Goal: Task Accomplishment & Management: Use online tool/utility

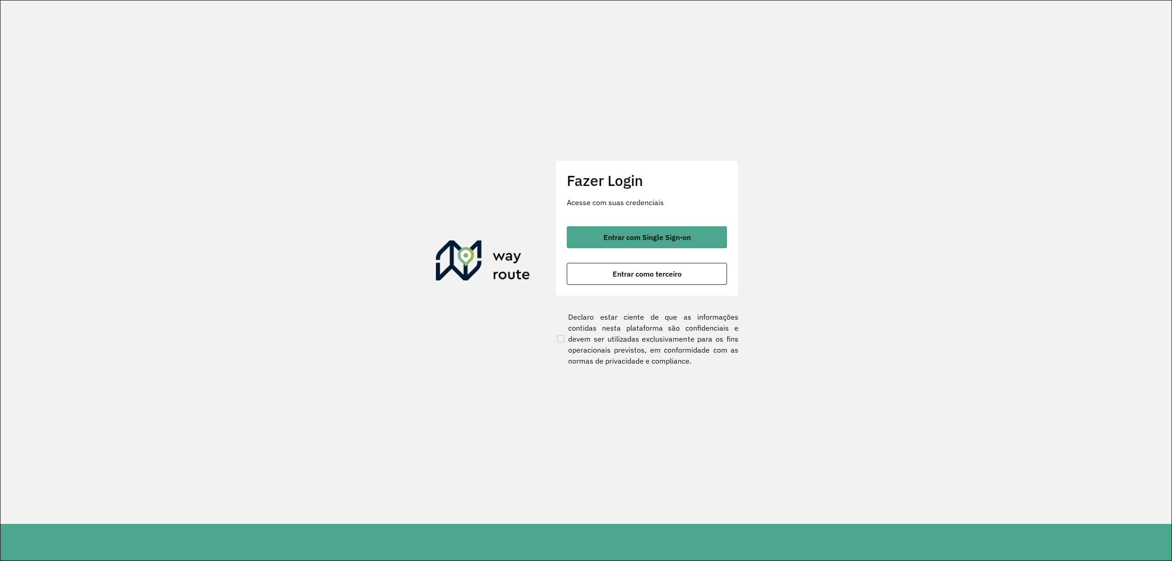
click at [649, 220] on div "Fazer Login Acesse com suas credenciais Entrar com Single Sign-on Entrar como t…" at bounding box center [646, 228] width 183 height 136
click at [656, 237] on span "Entrar com Single Sign-on" at bounding box center [646, 236] width 87 height 7
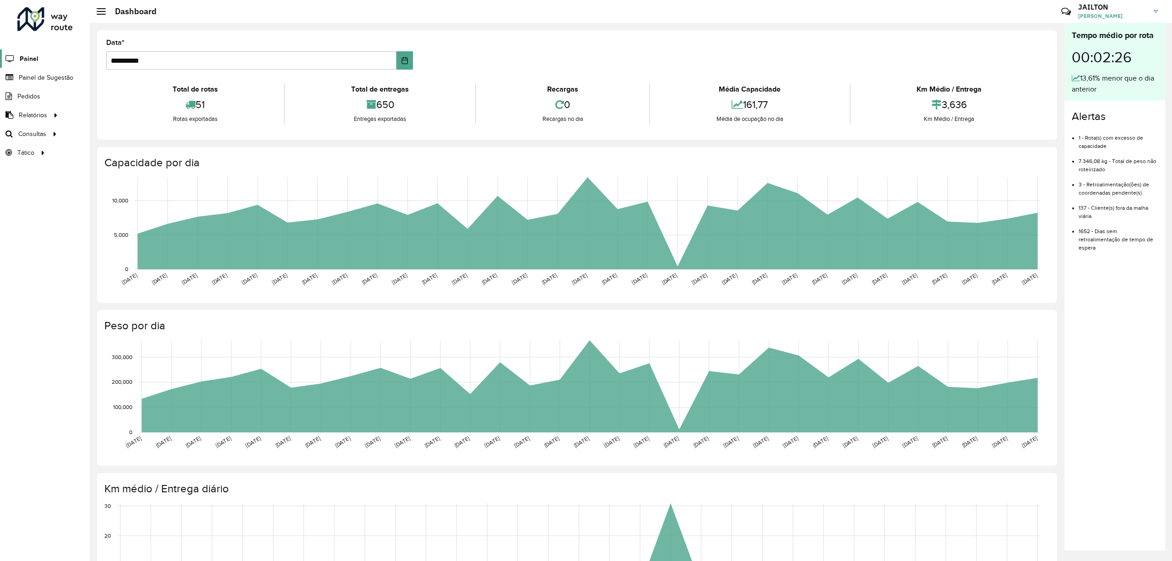
click at [14, 61] on icon at bounding box center [9, 59] width 18 height 8
click at [61, 85] on link "Painel de Sugestão" at bounding box center [38, 77] width 76 height 18
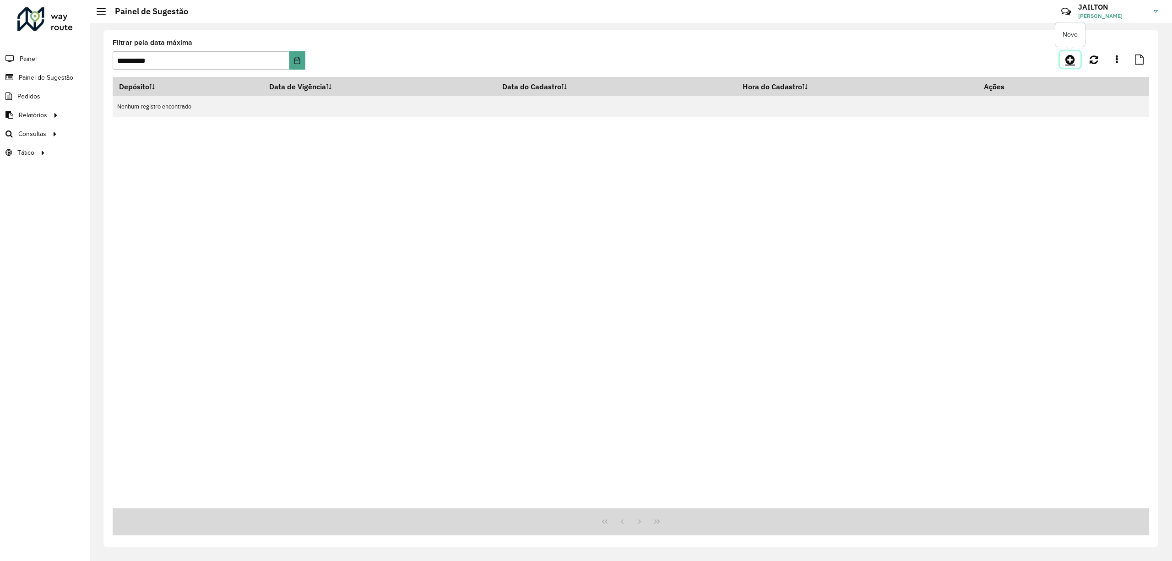
click at [1068, 63] on icon at bounding box center [1070, 59] width 10 height 11
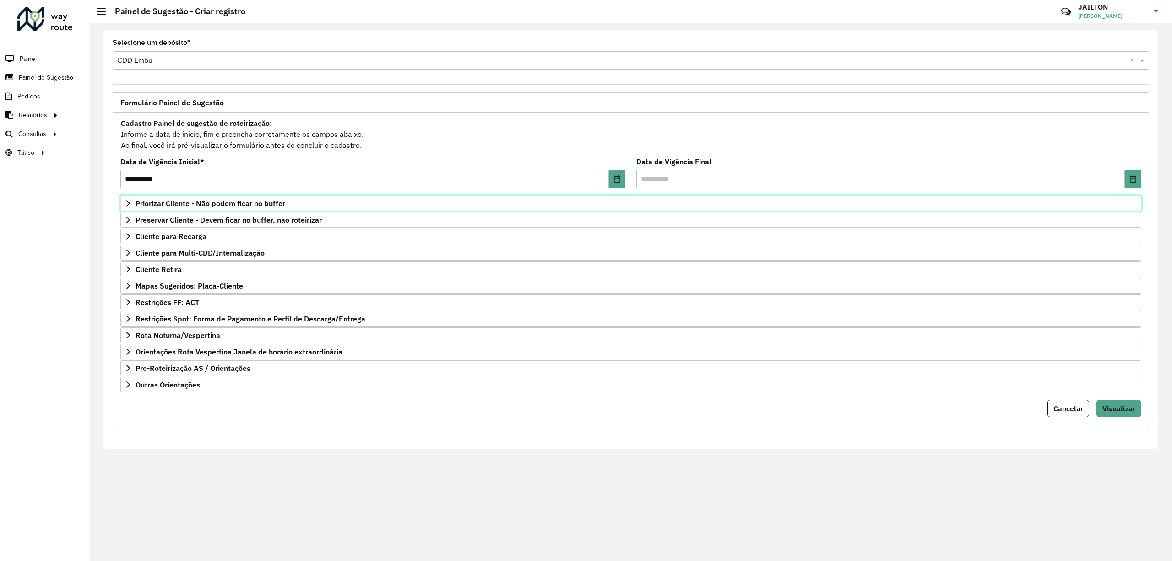
click at [228, 205] on span "Priorizar Cliente - Não podem ficar no buffer" at bounding box center [211, 203] width 150 height 7
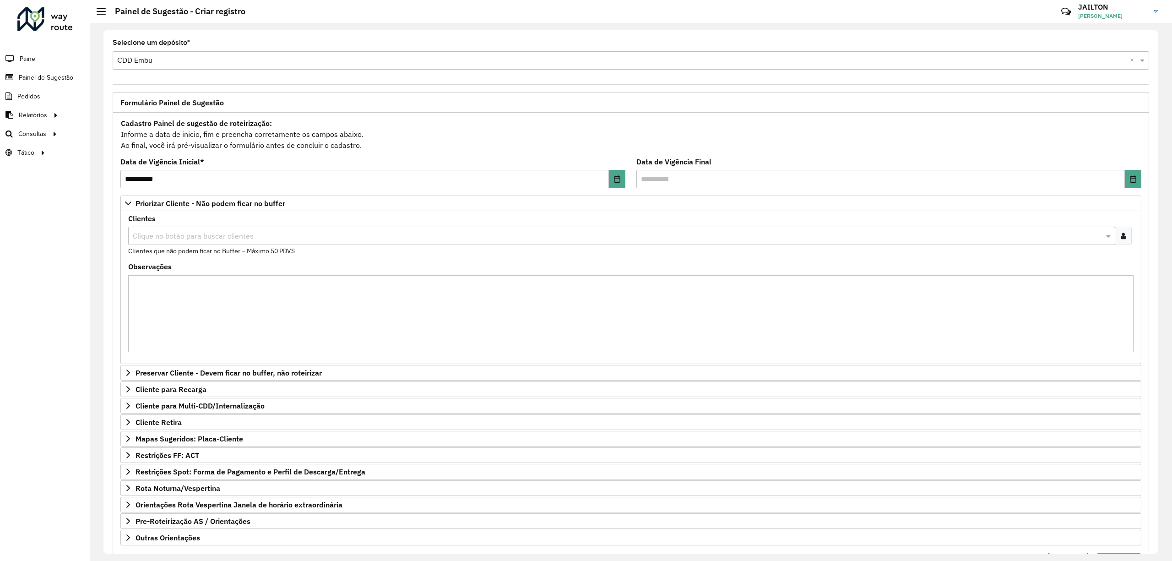
click at [1123, 238] on icon at bounding box center [1123, 235] width 5 height 7
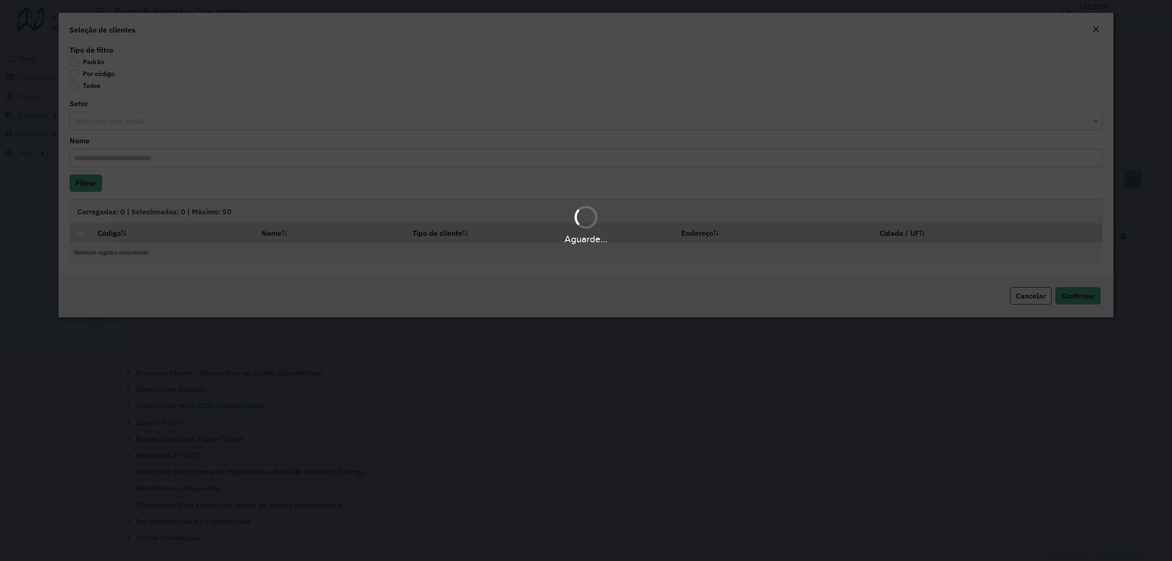
drag, startPoint x: 108, startPoint y: 98, endPoint x: 110, endPoint y: 85, distance: 13.0
click at [110, 85] on div "Aguarde..." at bounding box center [586, 280] width 1172 height 561
click at [104, 76] on div "Aguarde..." at bounding box center [586, 280] width 1172 height 561
click at [92, 68] on div "Aguarde..." at bounding box center [586, 280] width 1172 height 561
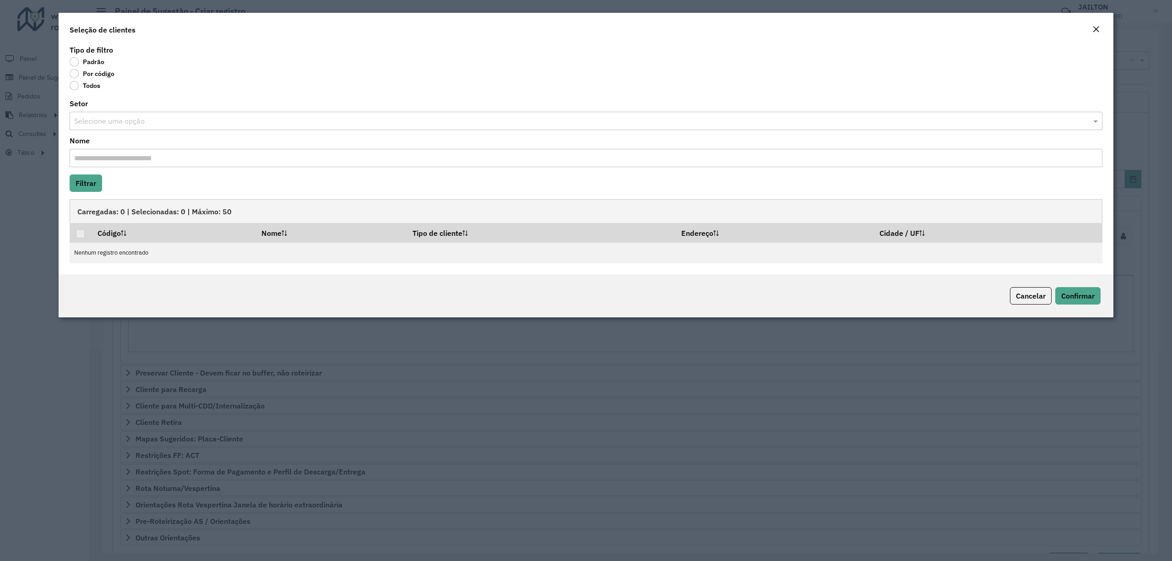
click at [88, 74] on label "Por código" at bounding box center [92, 73] width 45 height 9
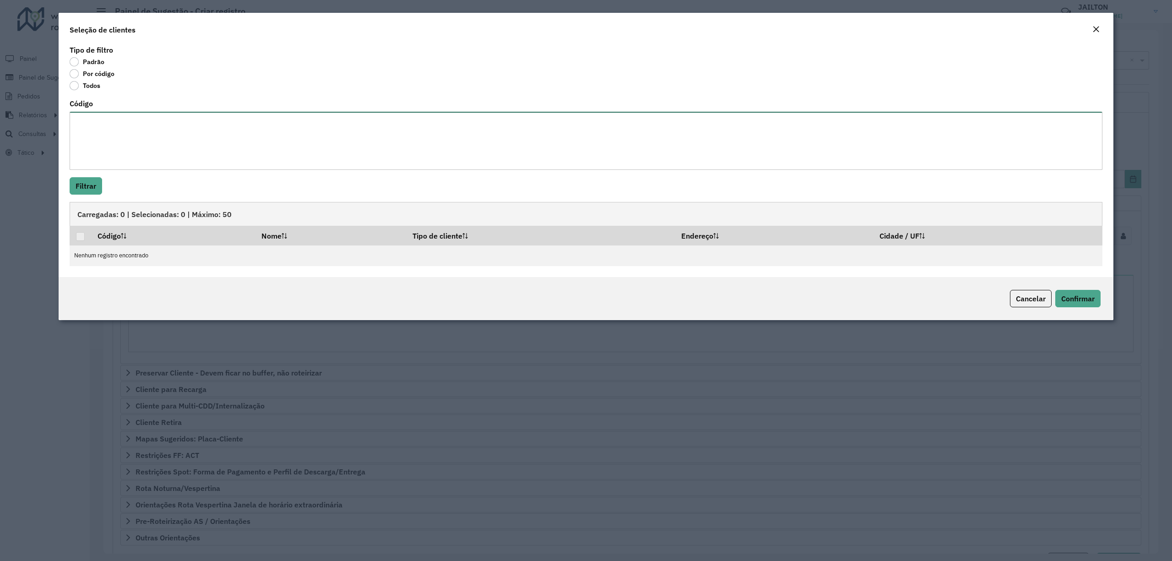
click at [152, 129] on textarea "Código" at bounding box center [586, 141] width 1033 height 58
paste textarea "*****"
type textarea "*****"
click at [79, 195] on button "Filtrar" at bounding box center [86, 185] width 33 height 17
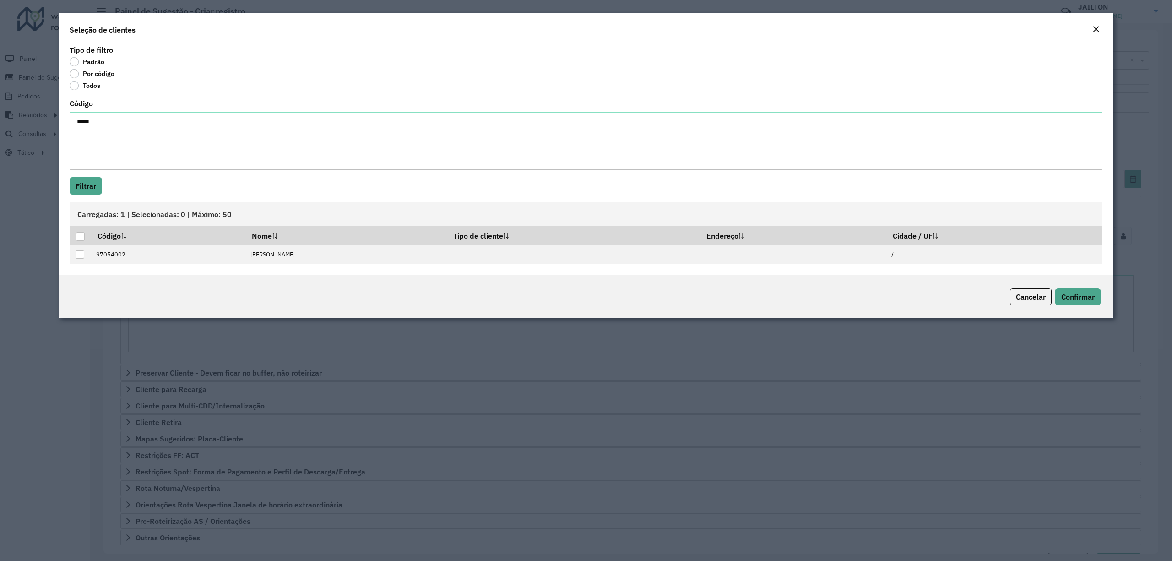
click at [1088, 32] on div "Seleção de clientes" at bounding box center [586, 28] width 1055 height 30
click at [1096, 26] on em "Close" at bounding box center [1095, 29] width 7 height 7
